Goal: Transaction & Acquisition: Download file/media

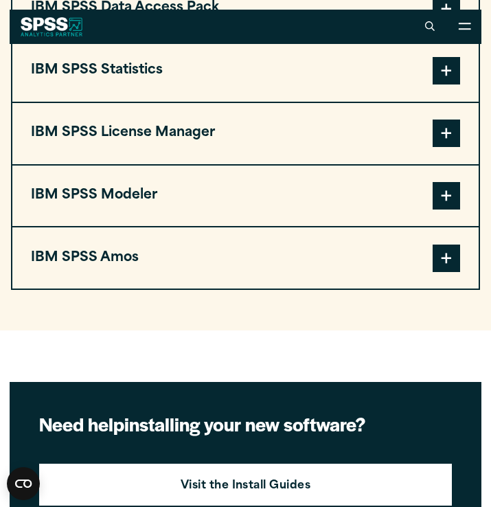
scroll to position [1232, 0]
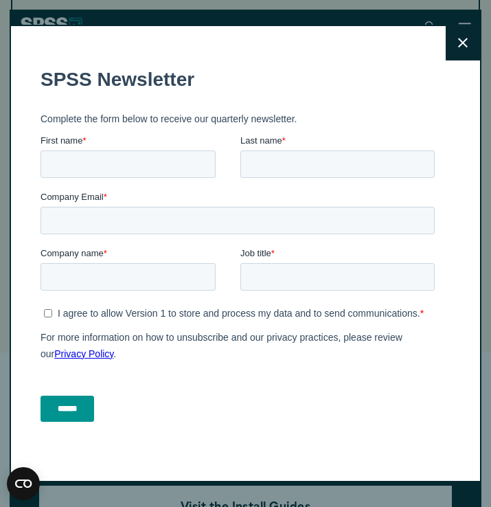
click at [439, 93] on fieldset "SPSS Newsletter" at bounding box center [240, 79] width 400 height 48
click at [463, 52] on button "Close" at bounding box center [463, 43] width 34 height 34
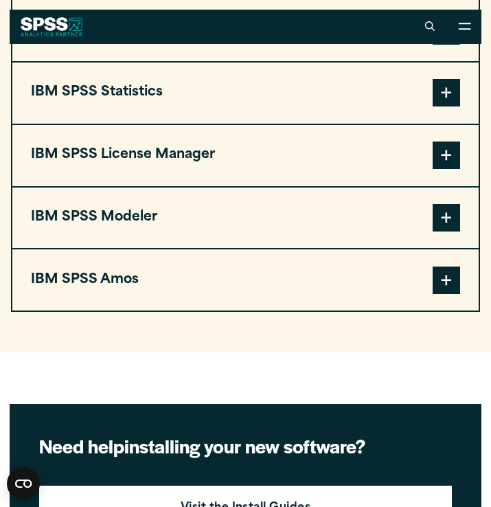
click at [445, 97] on span at bounding box center [446, 92] width 27 height 27
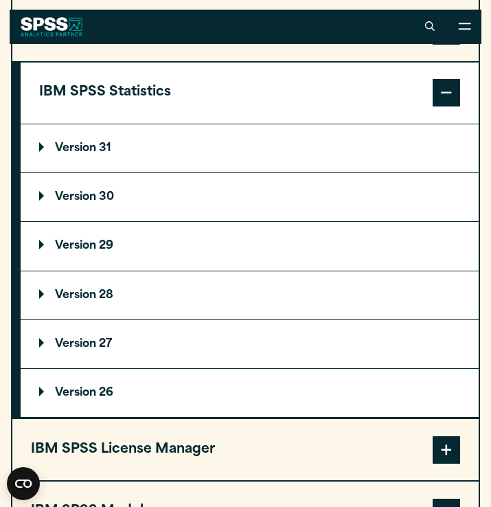
click at [83, 251] on p "Version 29" at bounding box center [76, 246] width 74 height 11
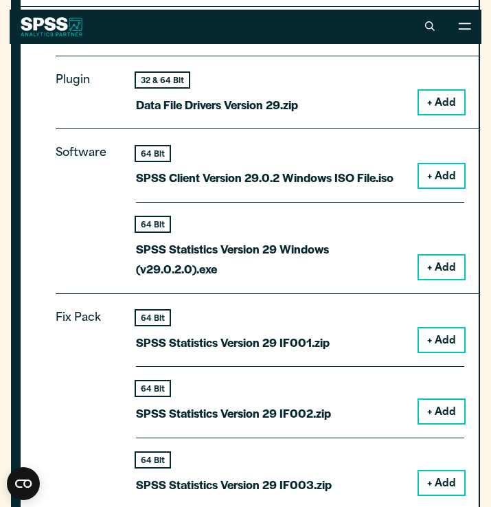
scroll to position [1426, 0]
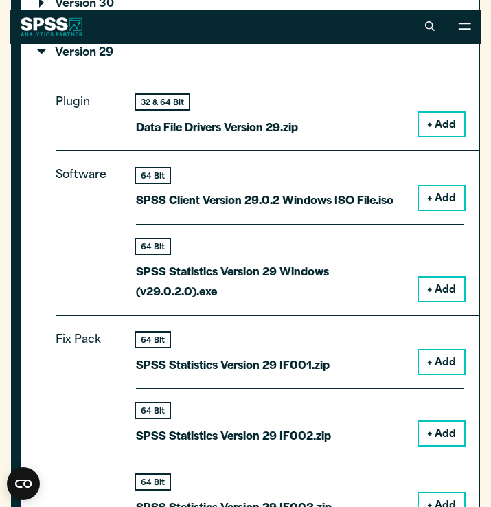
click at [433, 125] on button "+ Add" at bounding box center [441, 124] width 45 height 23
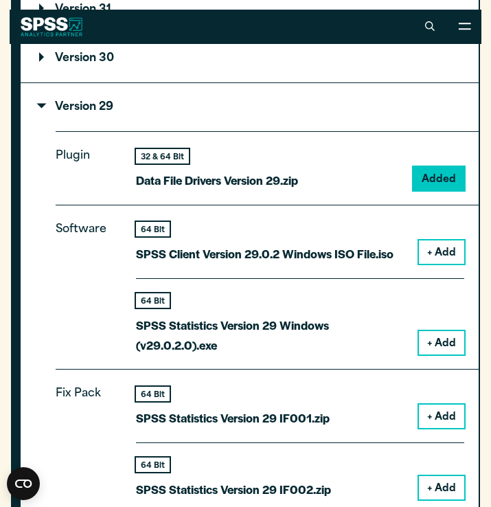
click at [439, 243] on button "+ Add" at bounding box center [441, 252] width 45 height 23
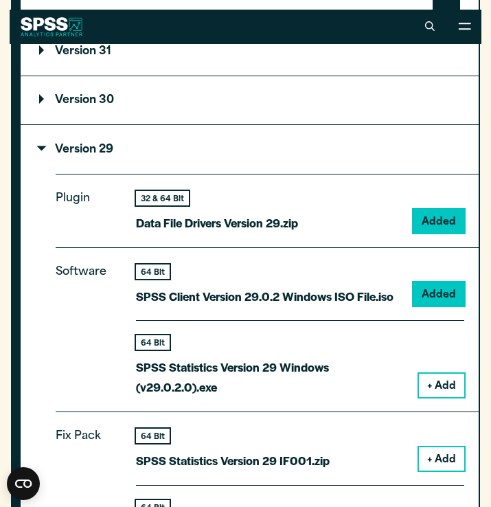
click at [445, 374] on button "+ Add" at bounding box center [441, 385] width 45 height 23
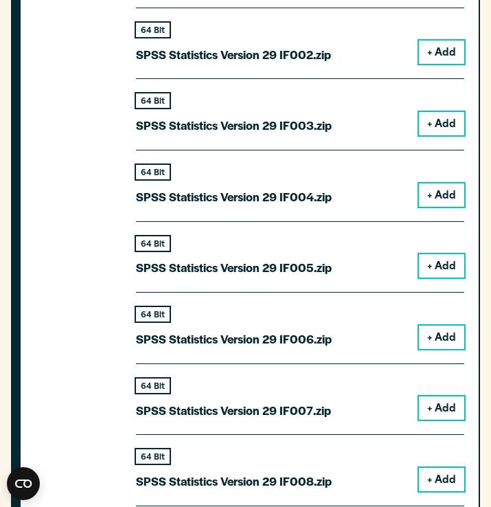
scroll to position [1650, 0]
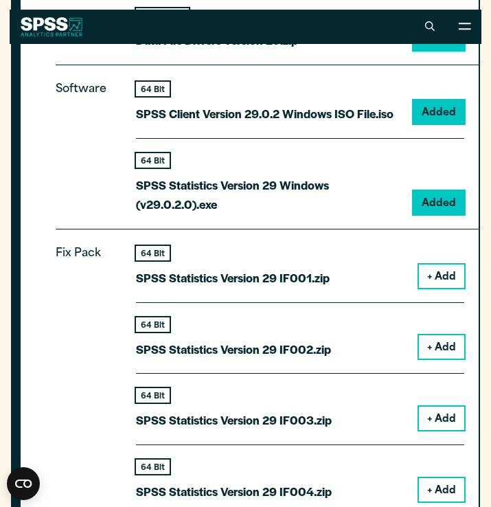
click at [447, 269] on button "+ Add" at bounding box center [441, 276] width 45 height 23
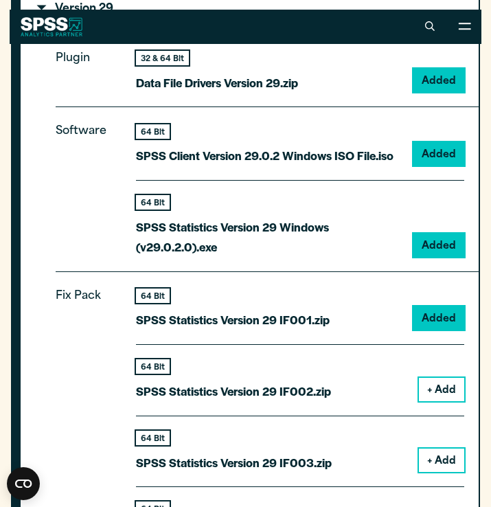
click at [447, 384] on button "+ Add" at bounding box center [441, 389] width 45 height 23
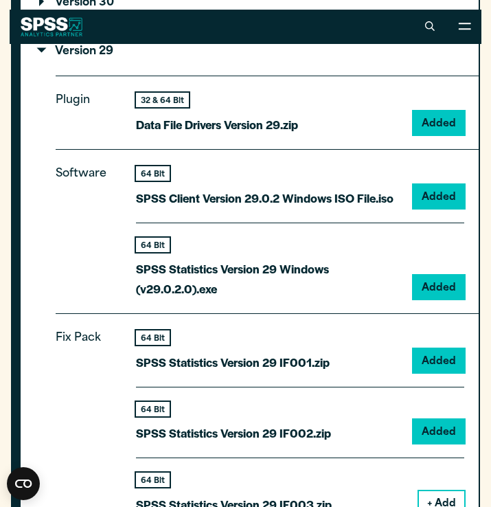
click at [447, 494] on button "+ Add" at bounding box center [441, 502] width 45 height 23
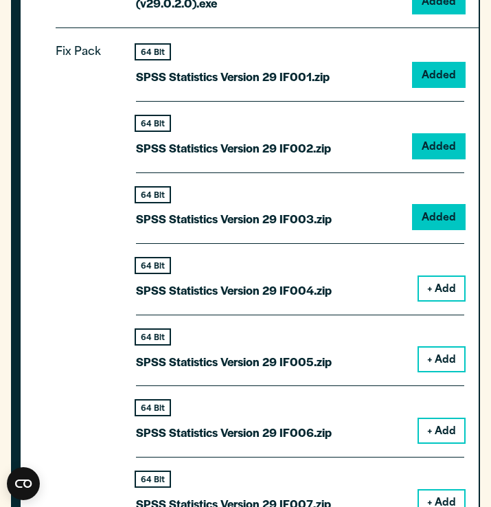
scroll to position [2247, 0]
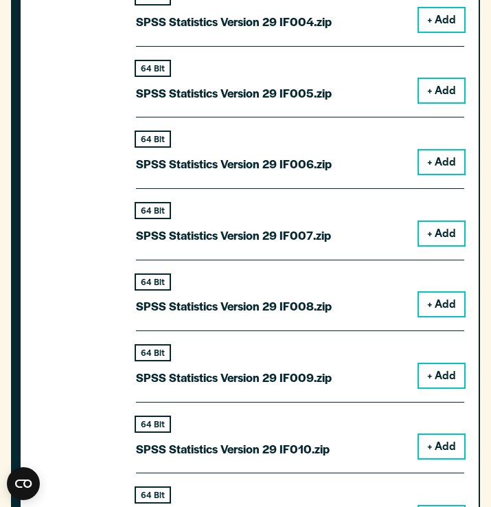
click at [454, 29] on button "+ Add" at bounding box center [441, 19] width 45 height 23
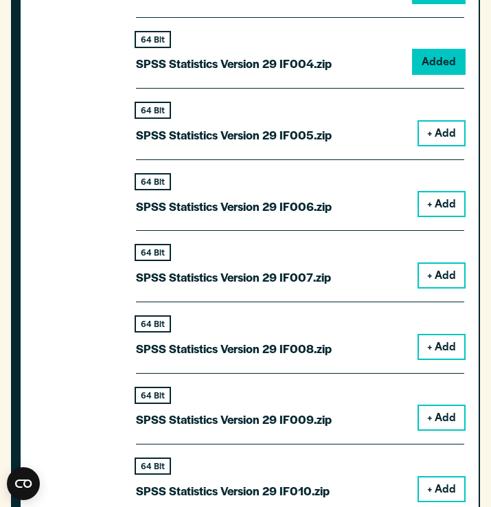
click at [453, 134] on button "+ Add" at bounding box center [441, 133] width 45 height 23
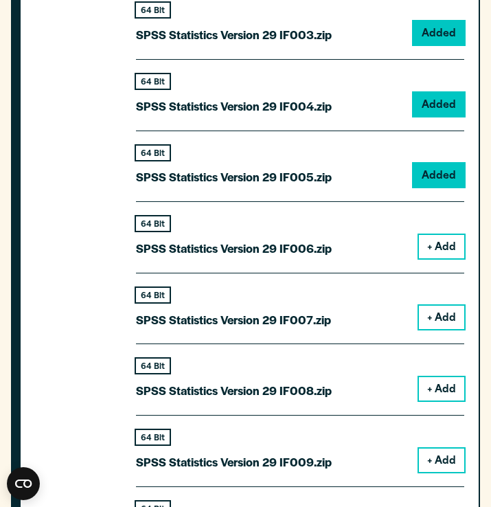
click at [442, 243] on button "+ Add" at bounding box center [441, 246] width 45 height 23
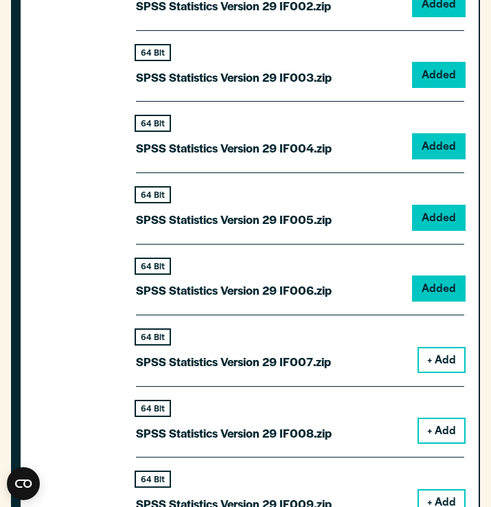
click at [441, 368] on button "+ Add" at bounding box center [441, 359] width 45 height 23
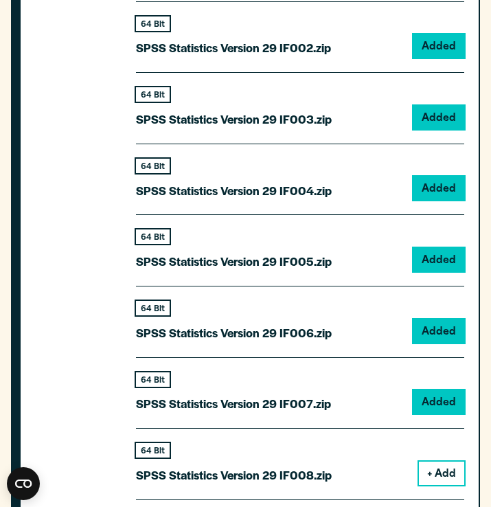
click at [443, 462] on button "+ Add" at bounding box center [441, 473] width 45 height 23
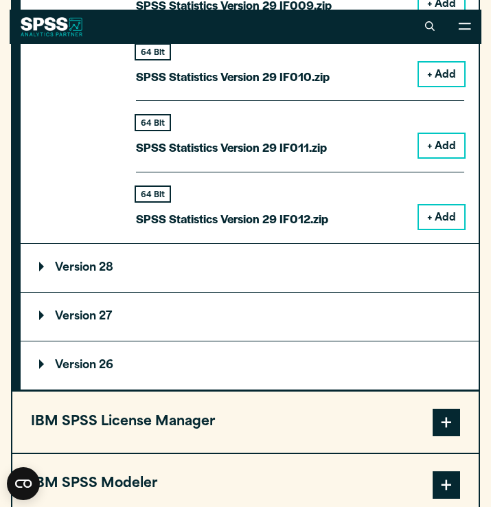
scroll to position [2732, 0]
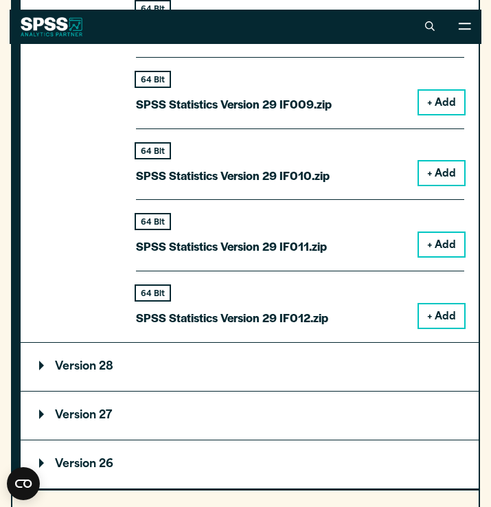
click at [441, 108] on button "+ Add" at bounding box center [441, 102] width 45 height 23
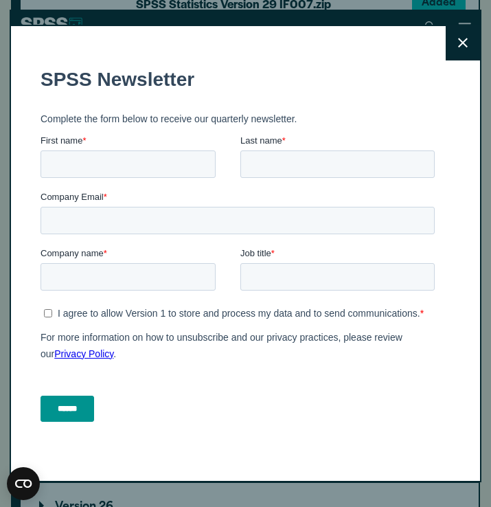
click at [445, 170] on div "Close" at bounding box center [246, 254] width 473 height 458
click at [456, 41] on button "Close" at bounding box center [463, 43] width 34 height 34
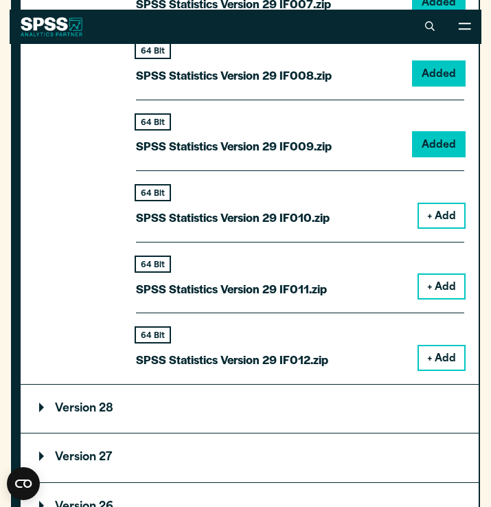
click at [452, 210] on button "+ Add" at bounding box center [441, 215] width 45 height 23
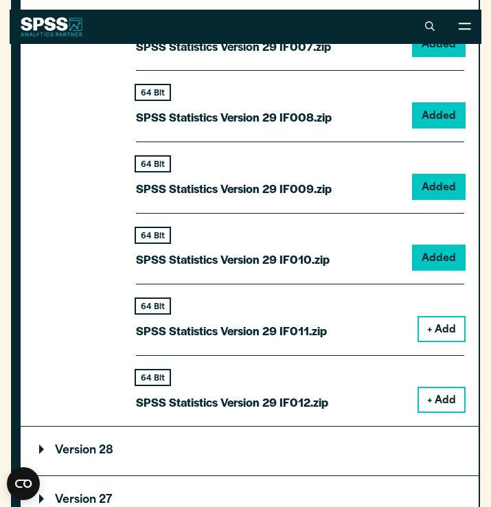
click at [447, 320] on button "+ Add" at bounding box center [441, 329] width 45 height 23
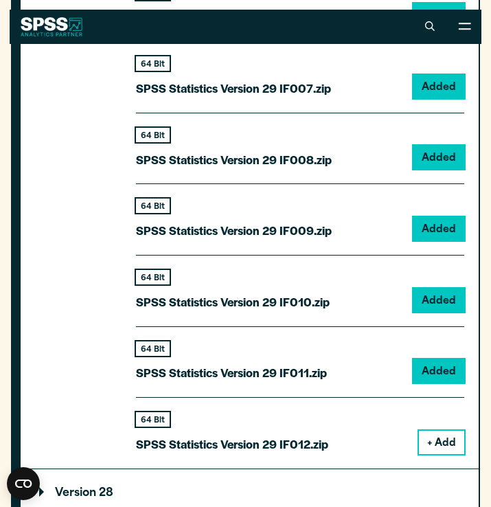
click at [453, 431] on button "+ Add" at bounding box center [441, 442] width 45 height 23
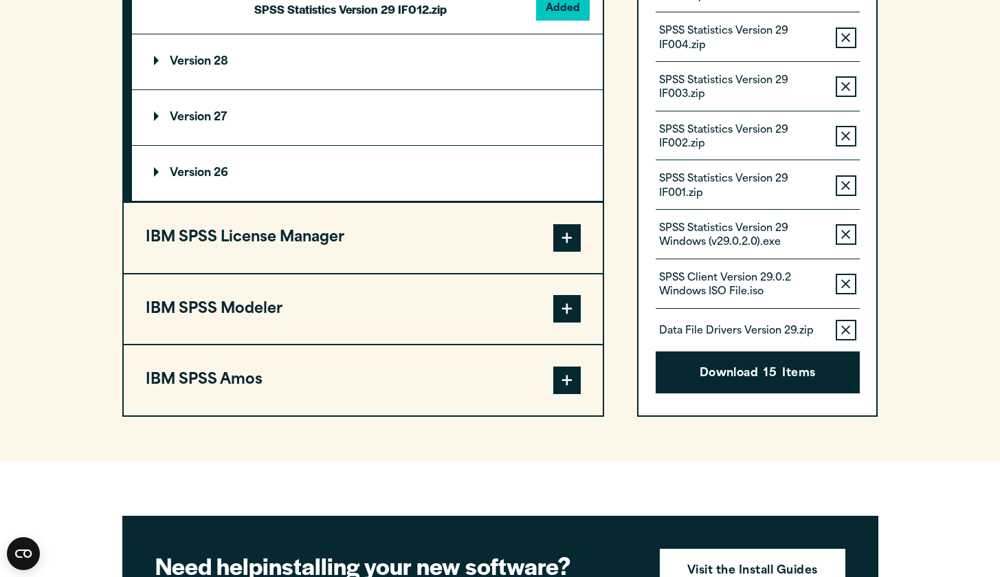
scroll to position [2666, 0]
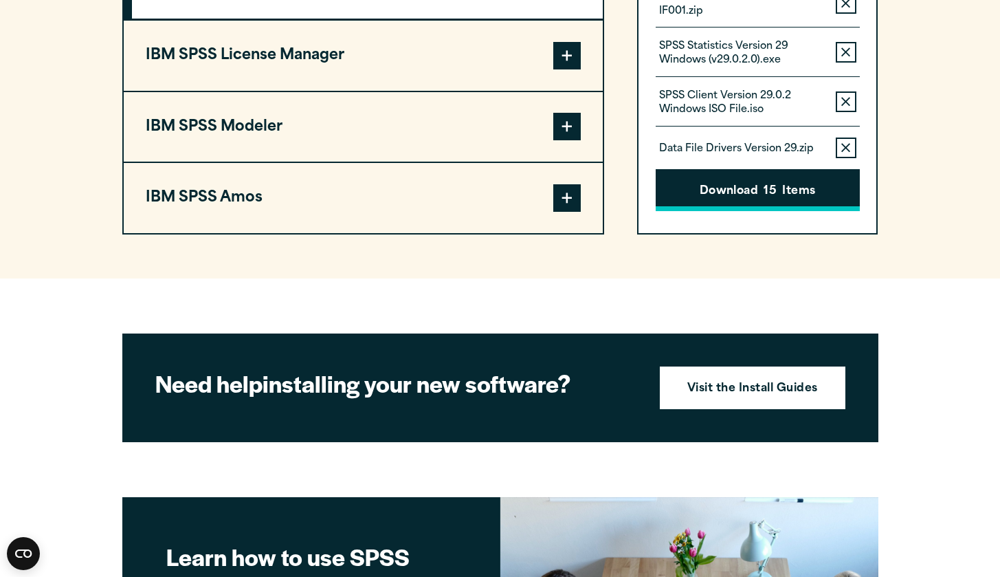
click at [491, 186] on button "Download 15 Items" at bounding box center [758, 190] width 204 height 43
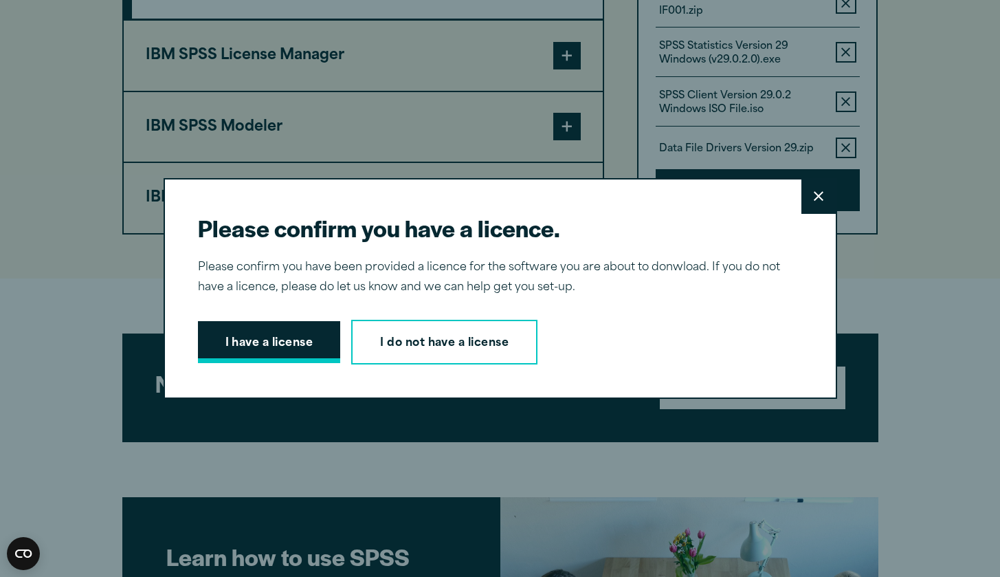
click at [321, 338] on button "I have a license" at bounding box center [269, 342] width 143 height 43
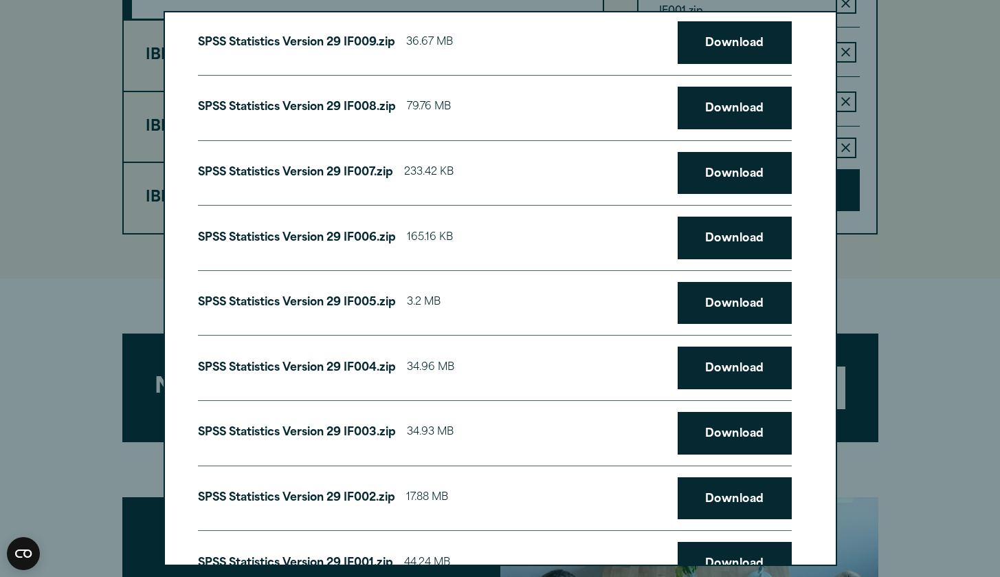
scroll to position [0, 0]
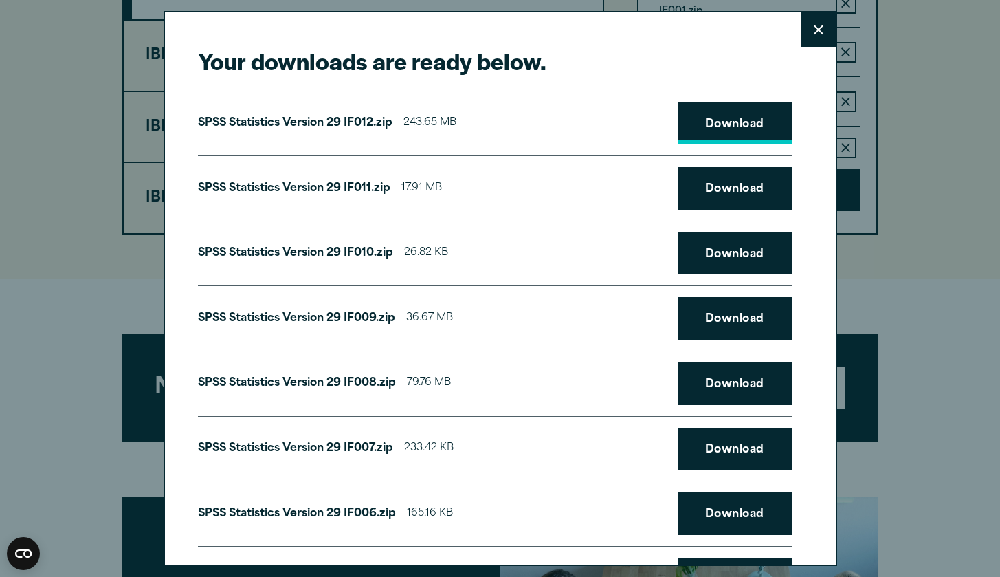
click at [491, 123] on link "Download" at bounding box center [735, 123] width 114 height 43
click at [491, 188] on link "Download" at bounding box center [735, 188] width 114 height 43
click at [491, 40] on button "Close" at bounding box center [818, 29] width 34 height 34
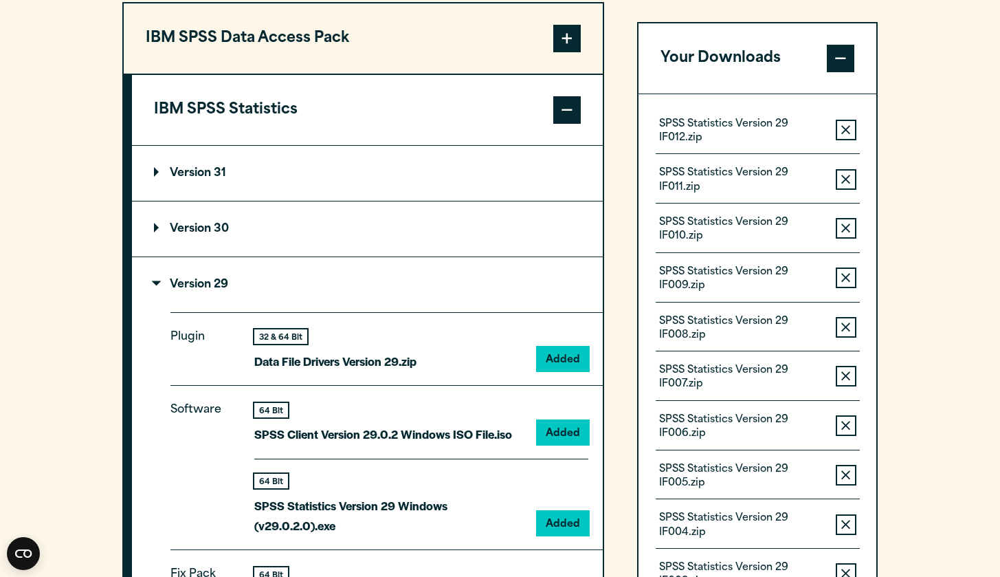
scroll to position [982, 0]
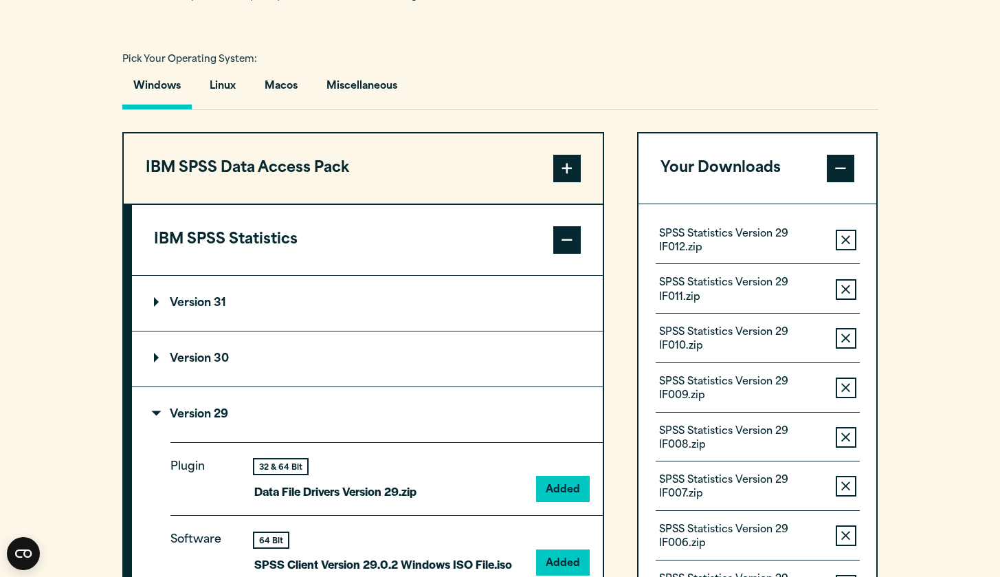
click at [491, 243] on icon "button" at bounding box center [845, 240] width 9 height 10
click at [491, 285] on icon "button" at bounding box center [845, 290] width 9 height 10
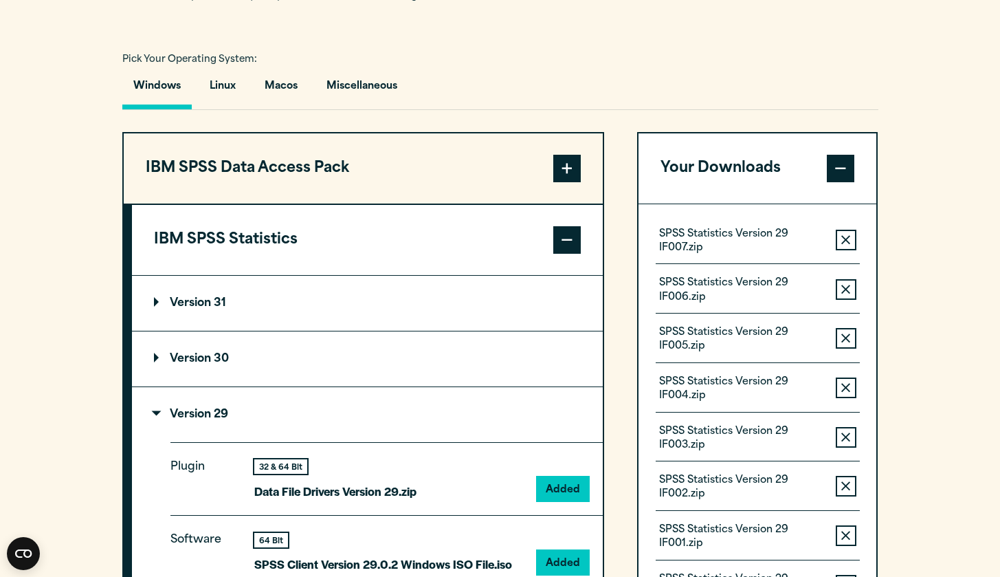
click at [491, 243] on icon "button" at bounding box center [845, 240] width 9 height 10
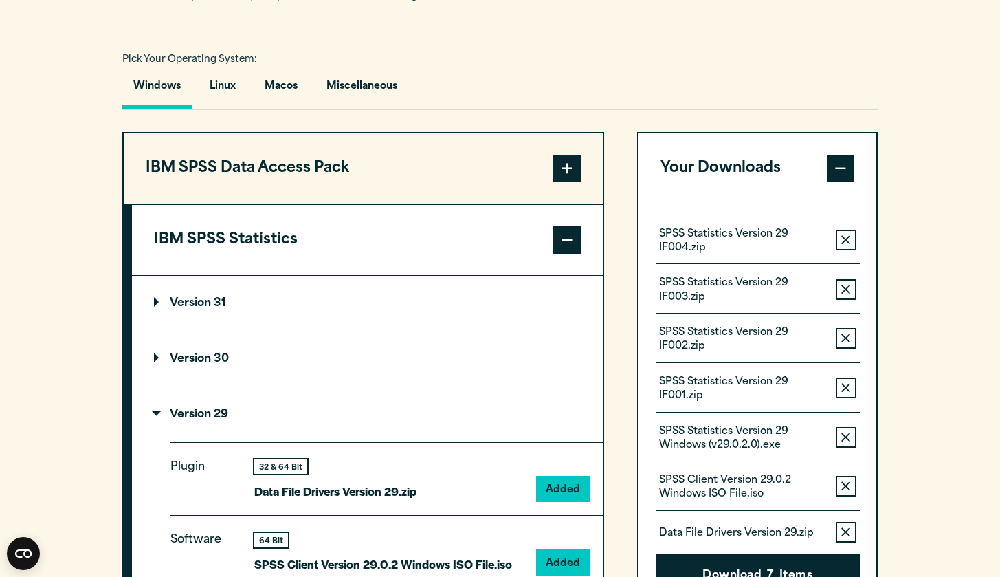
click at [491, 243] on icon "button" at bounding box center [845, 240] width 9 height 10
click at [491, 285] on icon "button" at bounding box center [845, 290] width 9 height 10
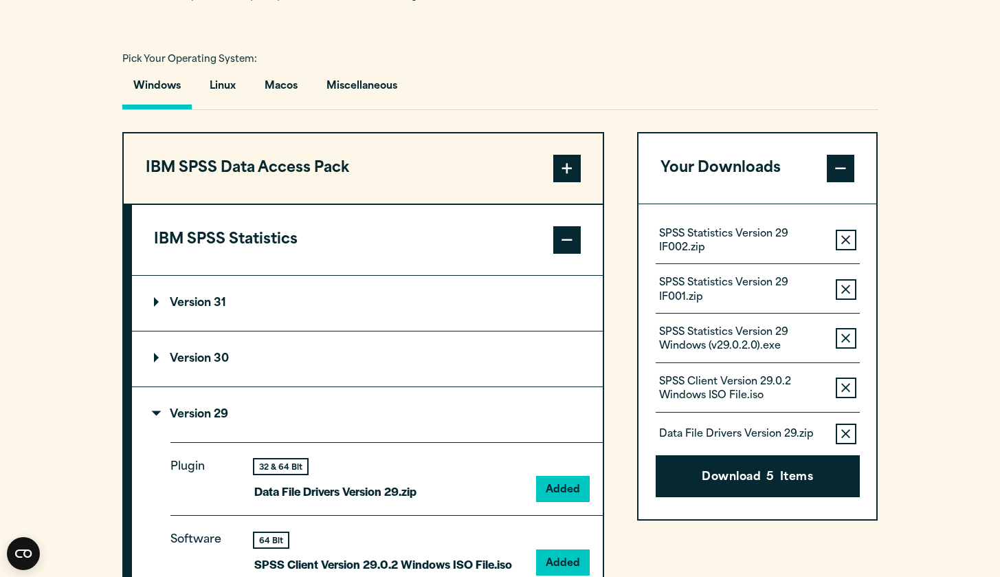
click at [491, 243] on icon "button" at bounding box center [845, 240] width 9 height 10
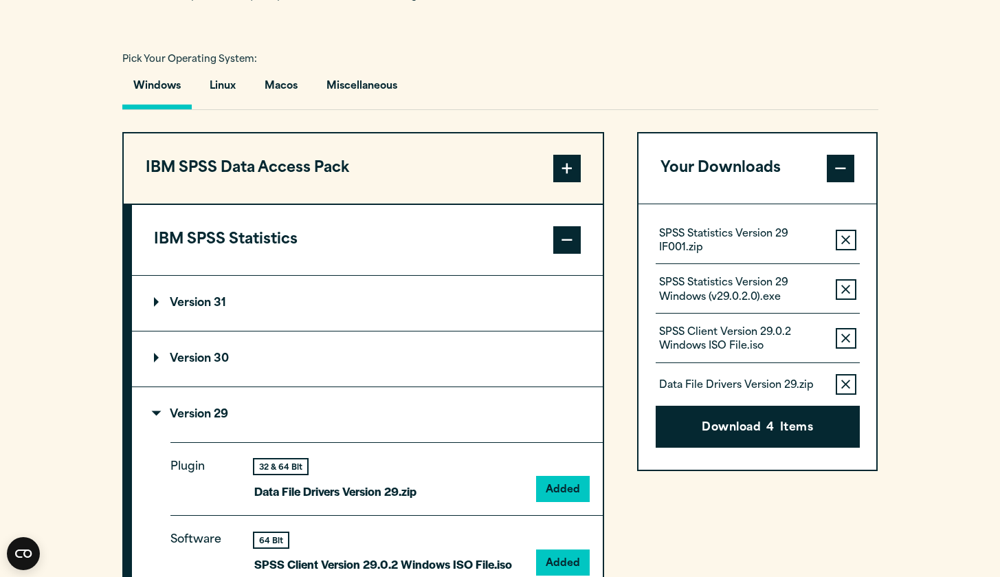
click at [491, 243] on icon "button" at bounding box center [845, 240] width 9 height 10
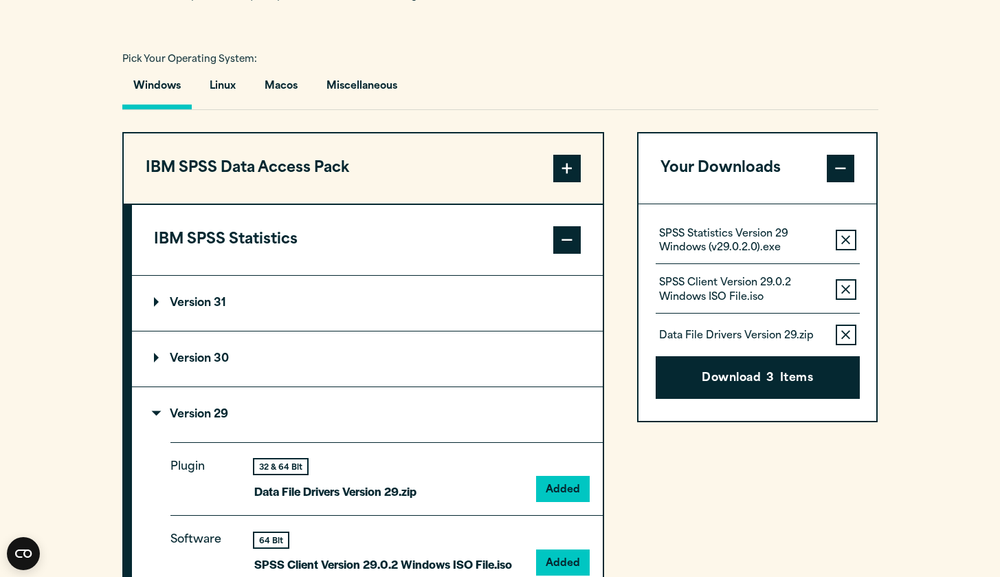
click at [491, 243] on icon "button" at bounding box center [845, 240] width 9 height 10
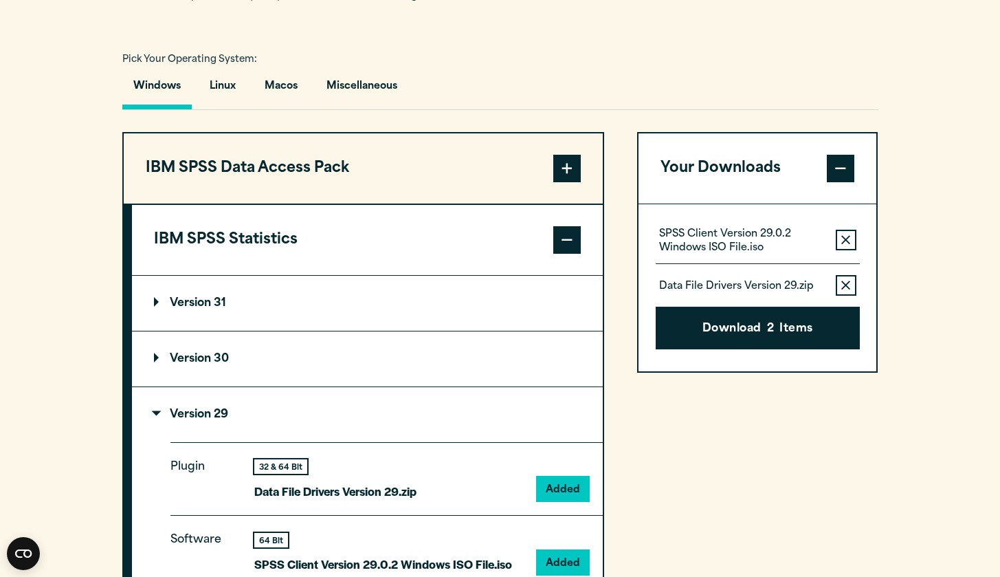
click at [491, 243] on icon "button" at bounding box center [845, 240] width 9 height 10
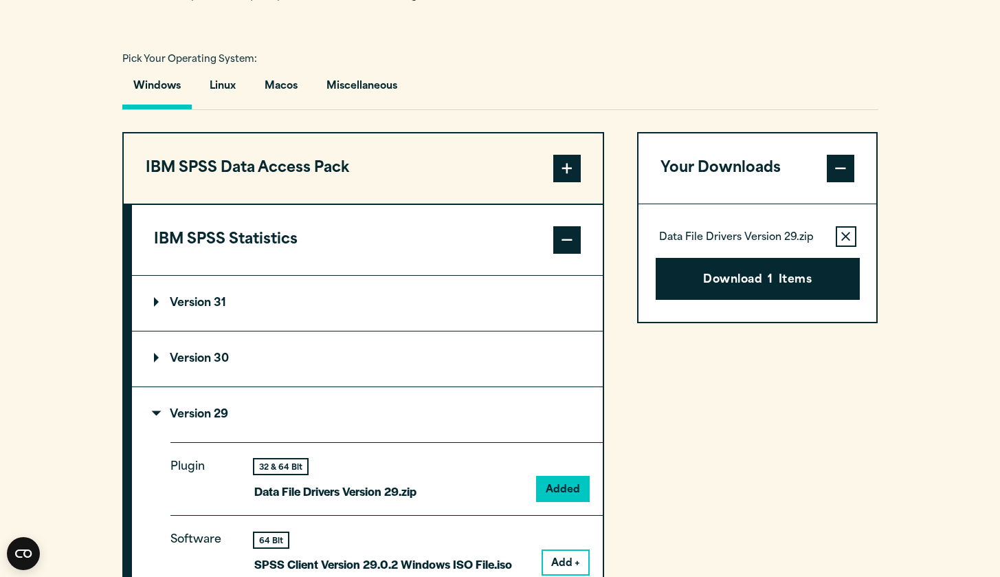
click at [491, 243] on button "Remove this item from your software download list" at bounding box center [846, 236] width 21 height 21
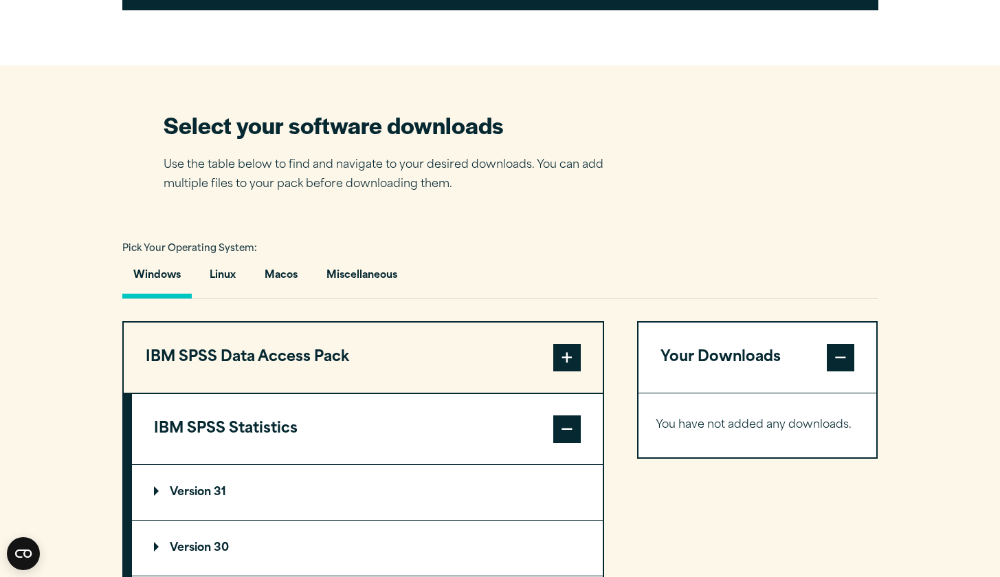
scroll to position [960, 0]
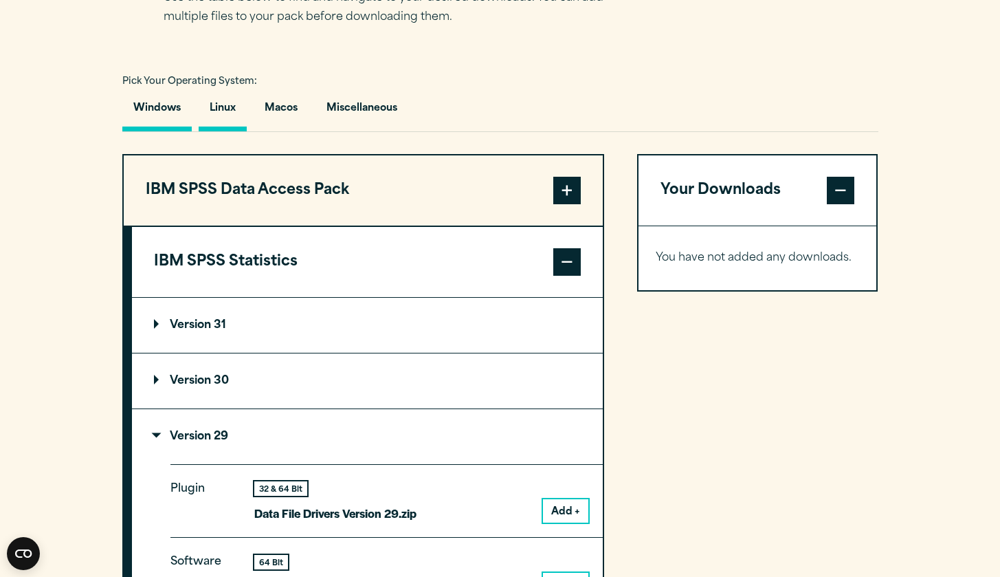
click at [235, 111] on button "Linux" at bounding box center [223, 111] width 48 height 39
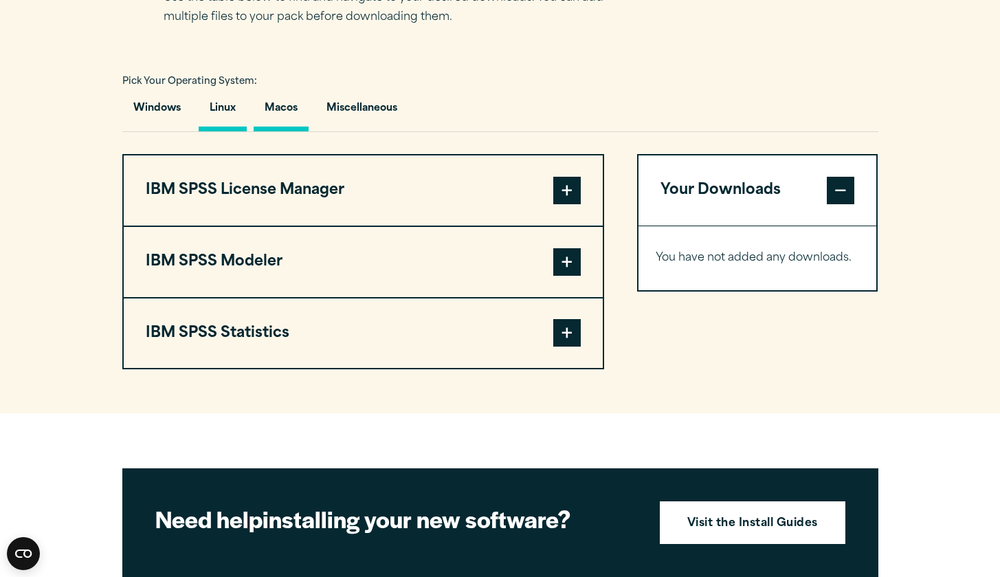
click at [286, 115] on button "Macos" at bounding box center [281, 111] width 55 height 39
click at [282, 109] on button "Macos" at bounding box center [281, 111] width 55 height 39
click at [332, 109] on button "Miscellaneous" at bounding box center [361, 111] width 93 height 39
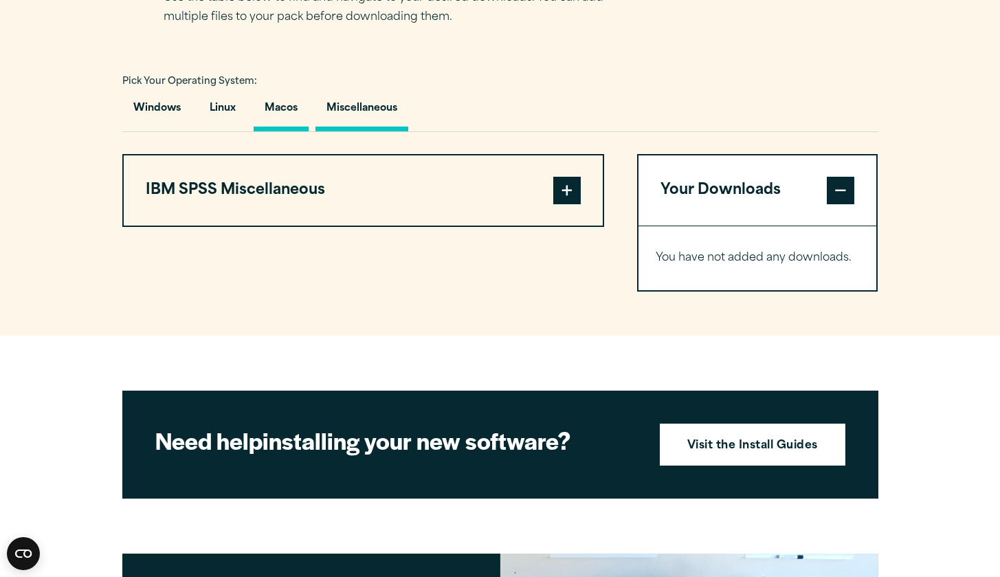
click at [296, 106] on button "Macos" at bounding box center [281, 111] width 55 height 39
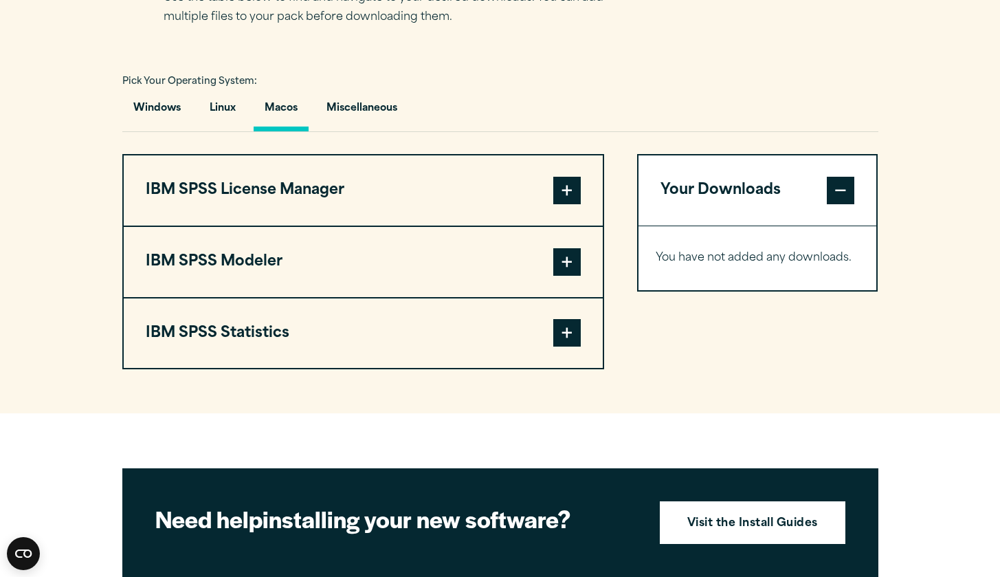
click at [491, 322] on span at bounding box center [566, 332] width 27 height 27
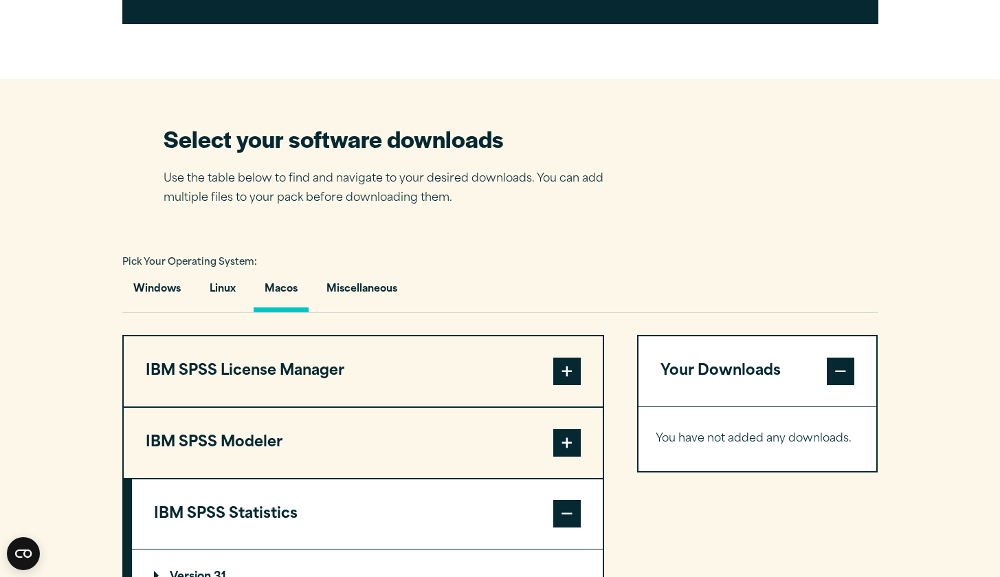
scroll to position [1234, 0]
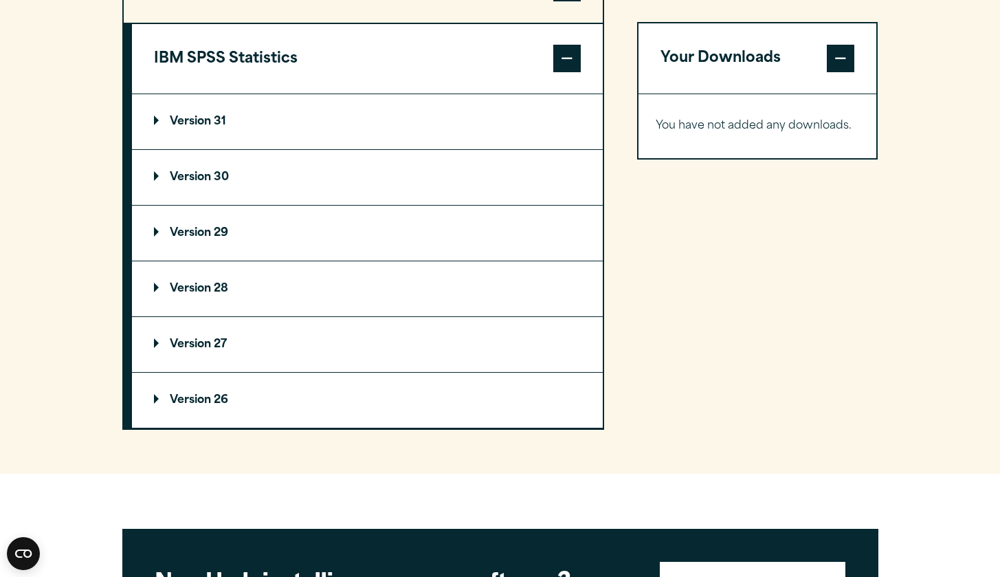
click at [273, 231] on summary "Version 29" at bounding box center [367, 233] width 471 height 55
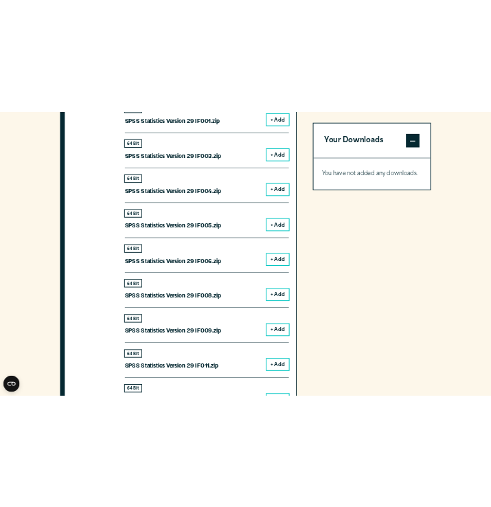
scroll to position [1791, 0]
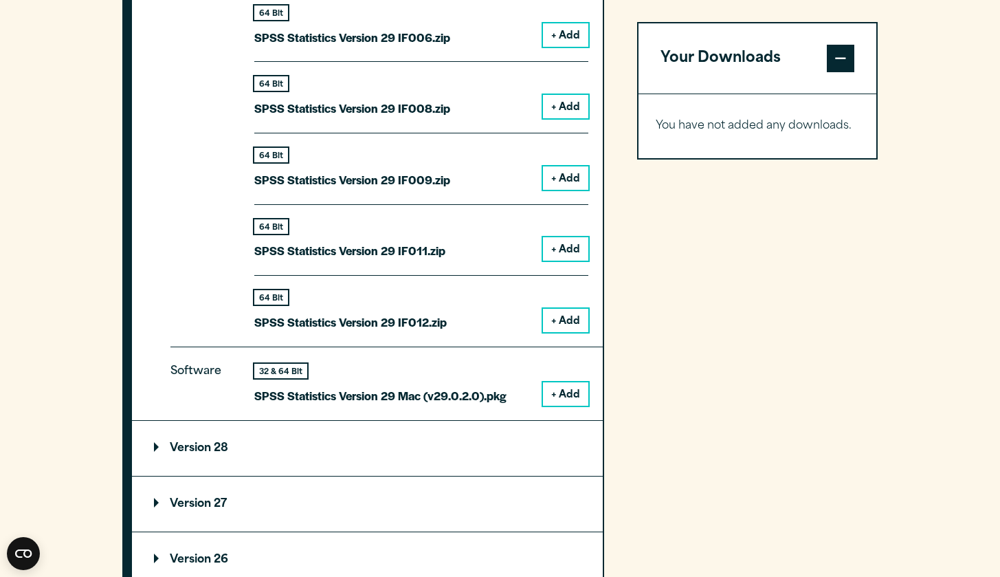
click at [491, 388] on button "+ Add" at bounding box center [565, 393] width 45 height 23
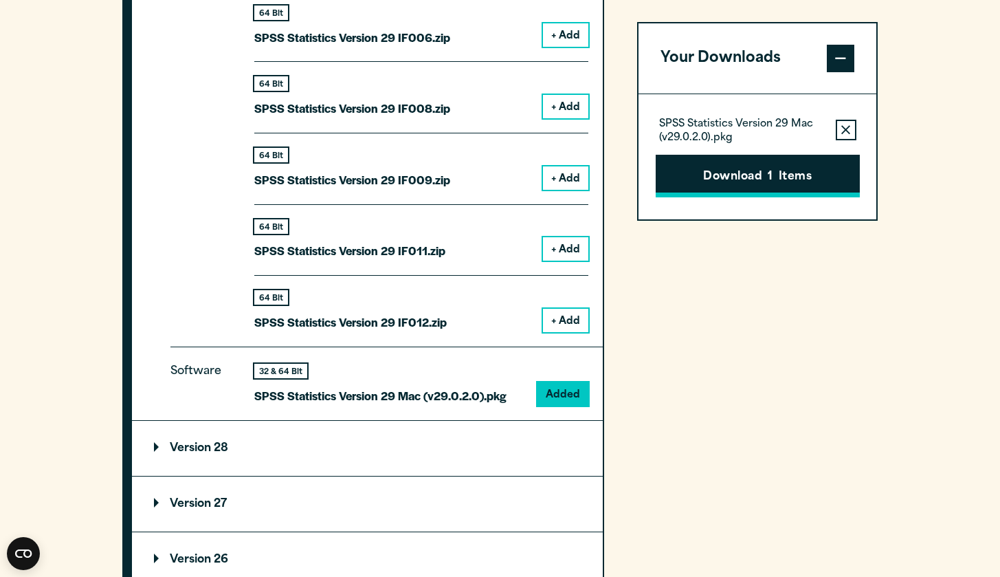
click at [491, 178] on button "Download 1 Items" at bounding box center [758, 176] width 204 height 43
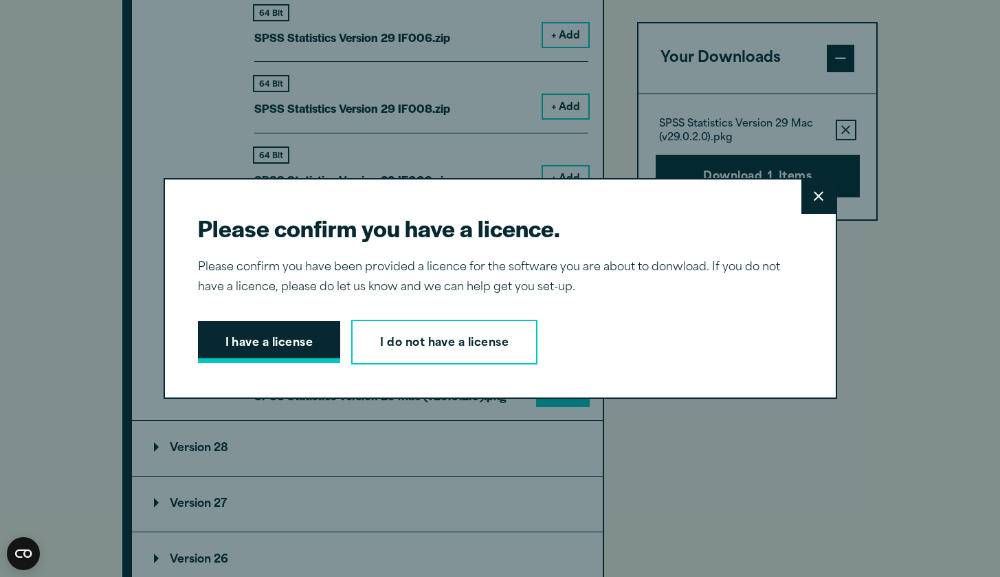
click at [293, 332] on button "I have a license" at bounding box center [269, 342] width 143 height 43
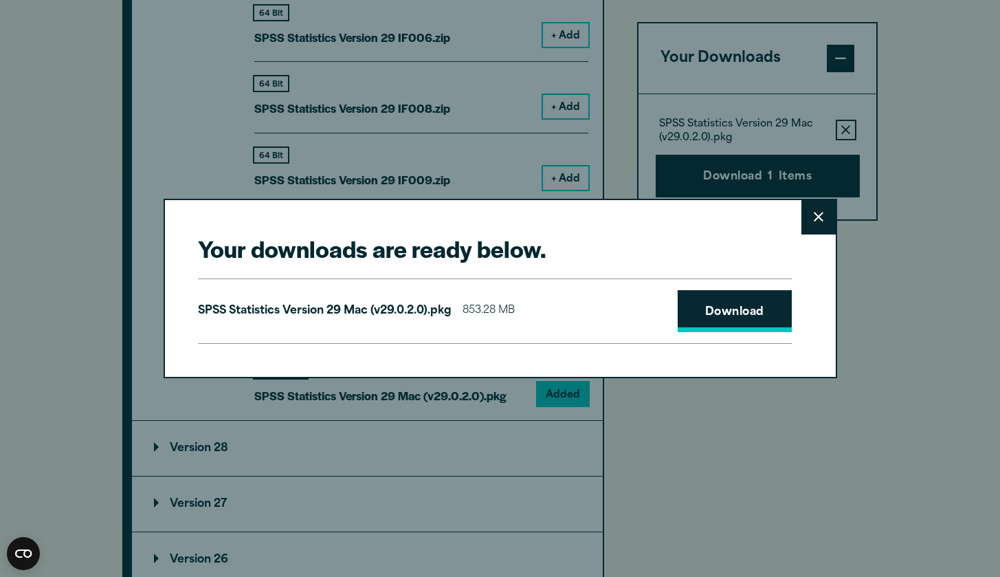
click at [491, 315] on link "Download" at bounding box center [735, 311] width 114 height 43
click at [491, 215] on button "Close" at bounding box center [818, 217] width 34 height 34
